Goal: Check status

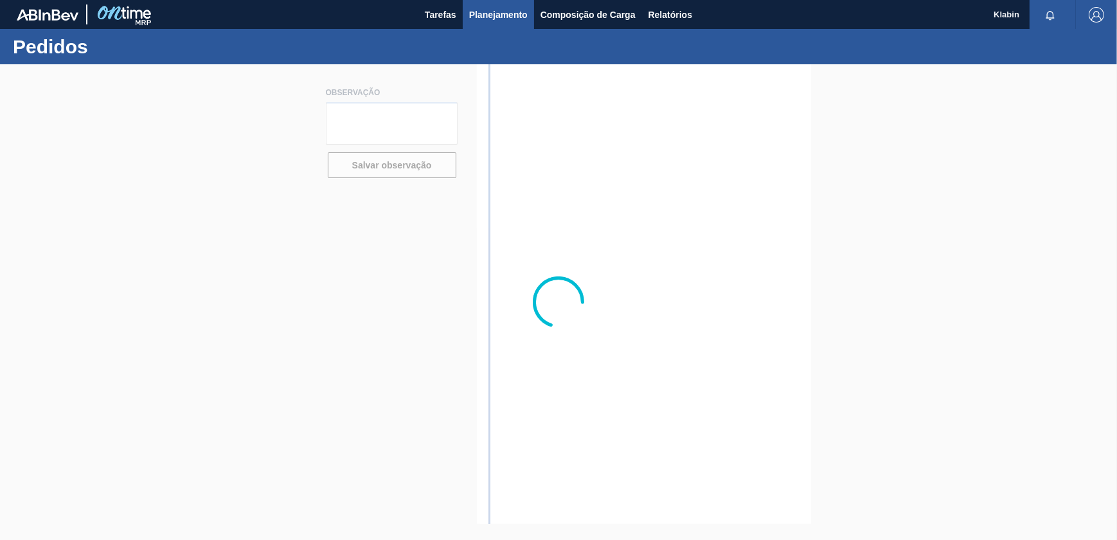
click at [498, 10] on span "Planejamento" at bounding box center [498, 14] width 58 height 15
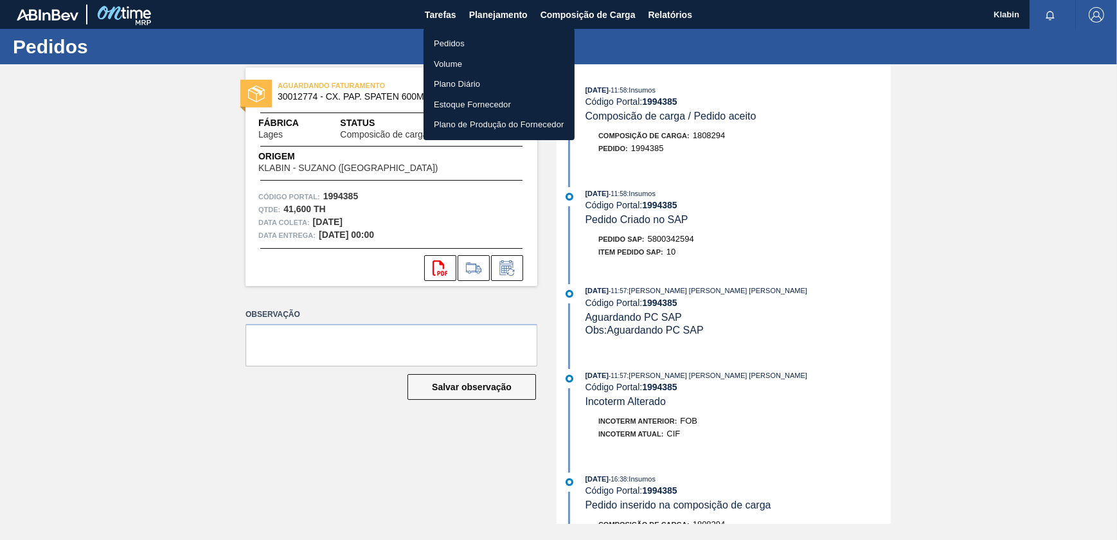
click at [469, 40] on li "Pedidos" at bounding box center [499, 43] width 151 height 21
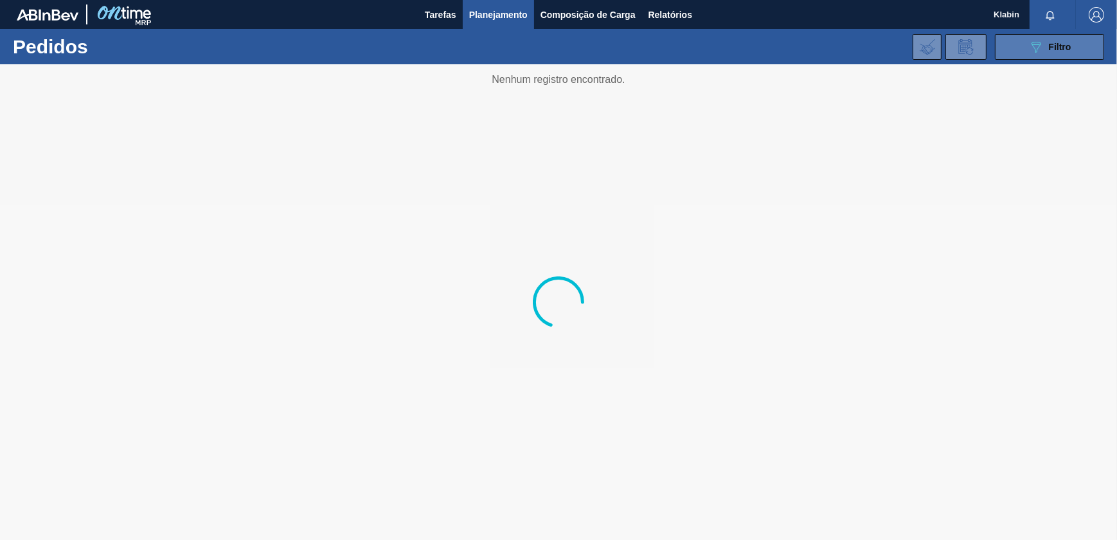
click at [1035, 45] on icon "089F7B8B-B2A5-4AFE-B5C0-19BA573D28AC" at bounding box center [1035, 46] width 15 height 15
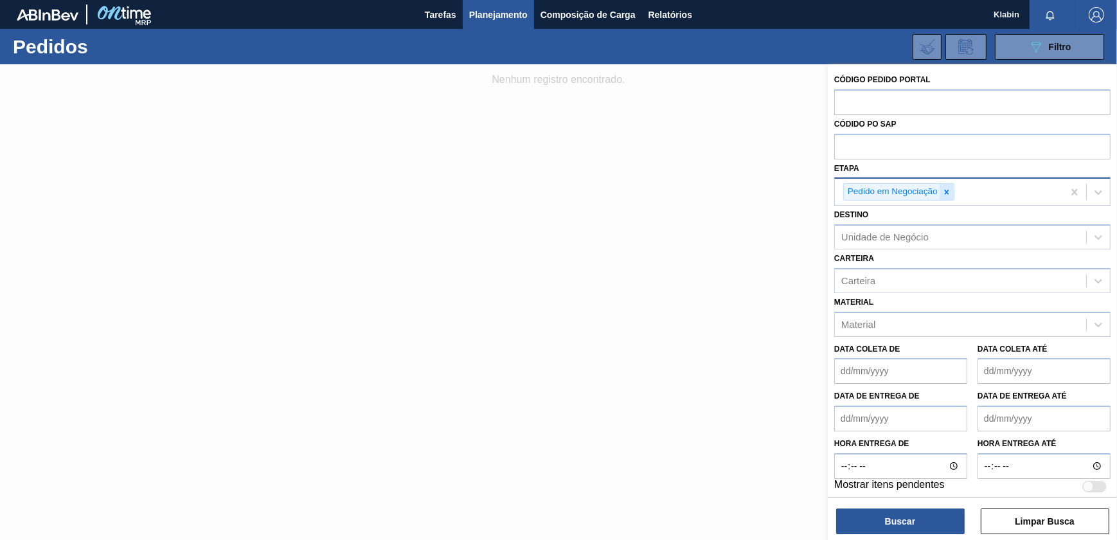
click at [940, 189] on div at bounding box center [947, 192] width 14 height 16
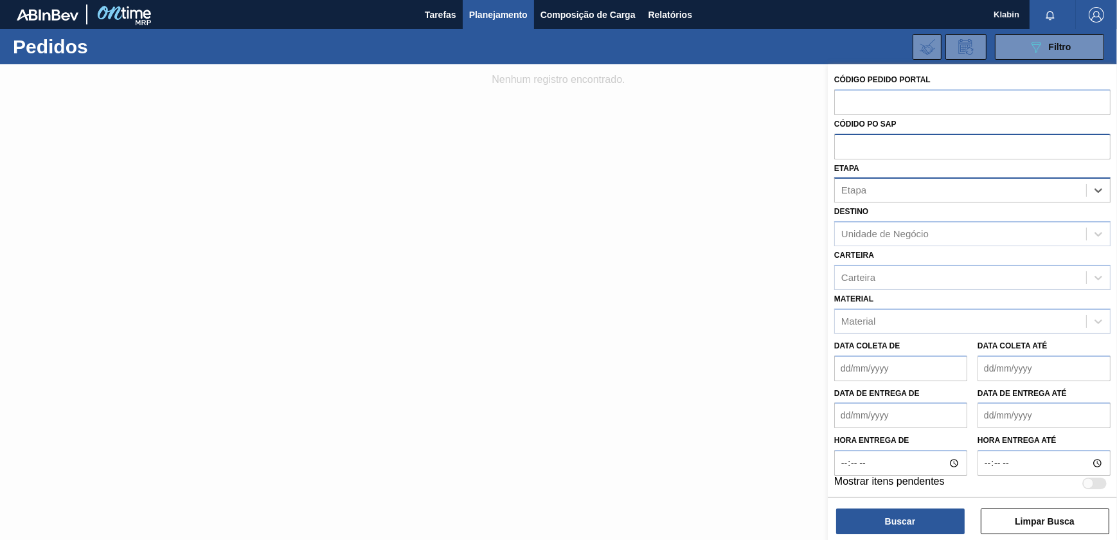
drag, startPoint x: 878, startPoint y: 165, endPoint x: 877, endPoint y: 154, distance: 11.0
click at [878, 164] on div "Etapa option Pedido em Negociação, deselected. Select is focused ,type to refin…" at bounding box center [972, 181] width 276 height 44
click at [877, 141] on input "text" at bounding box center [972, 146] width 276 height 24
paste input "5800363956"
type input "5800363956"
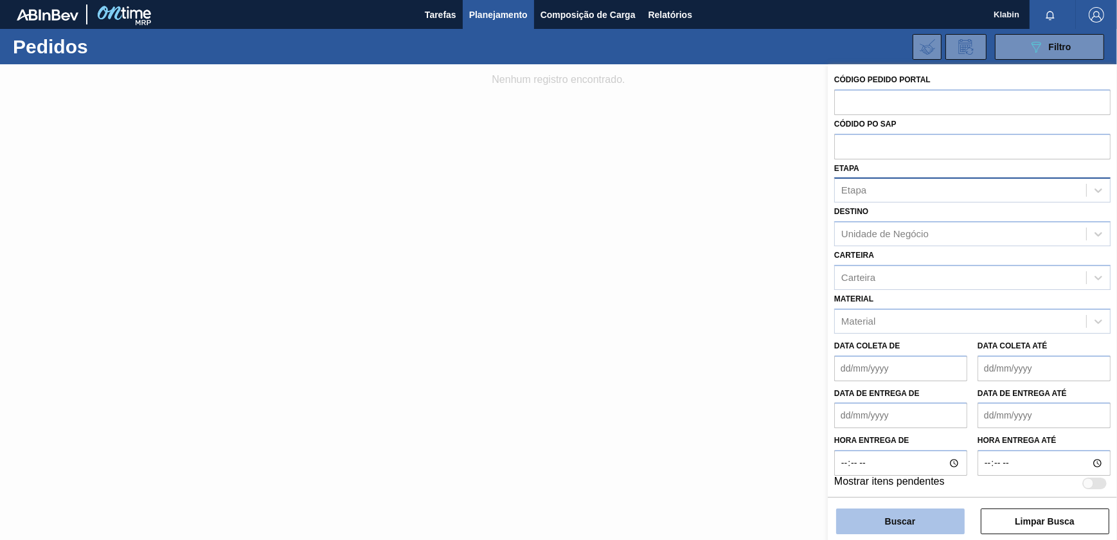
click at [916, 521] on button "Buscar" at bounding box center [900, 521] width 129 height 26
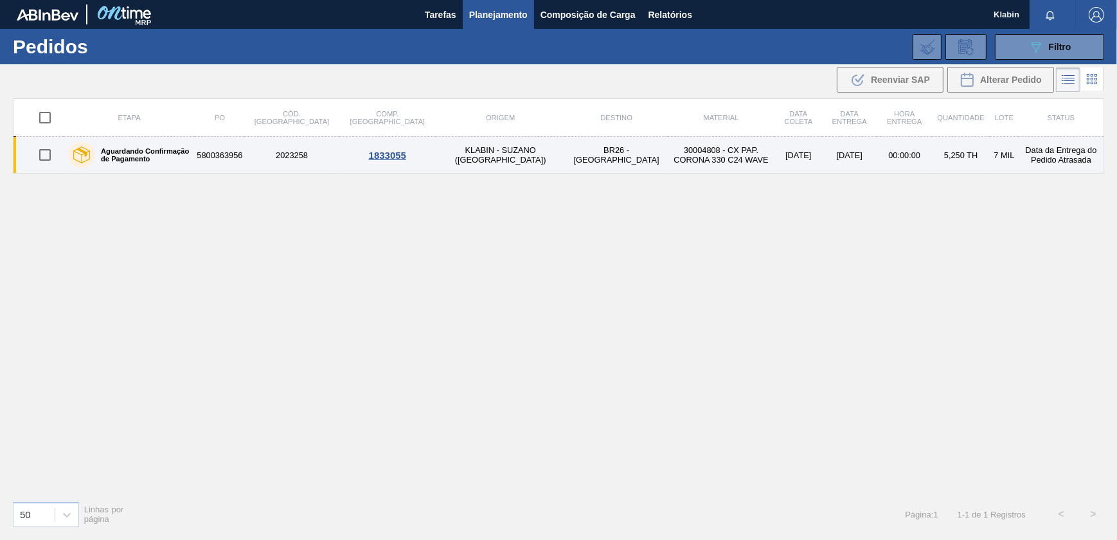
click at [565, 150] on td "BR26 - [GEOGRAPHIC_DATA]" at bounding box center [616, 155] width 103 height 37
